Goal: Task Accomplishment & Management: Use online tool/utility

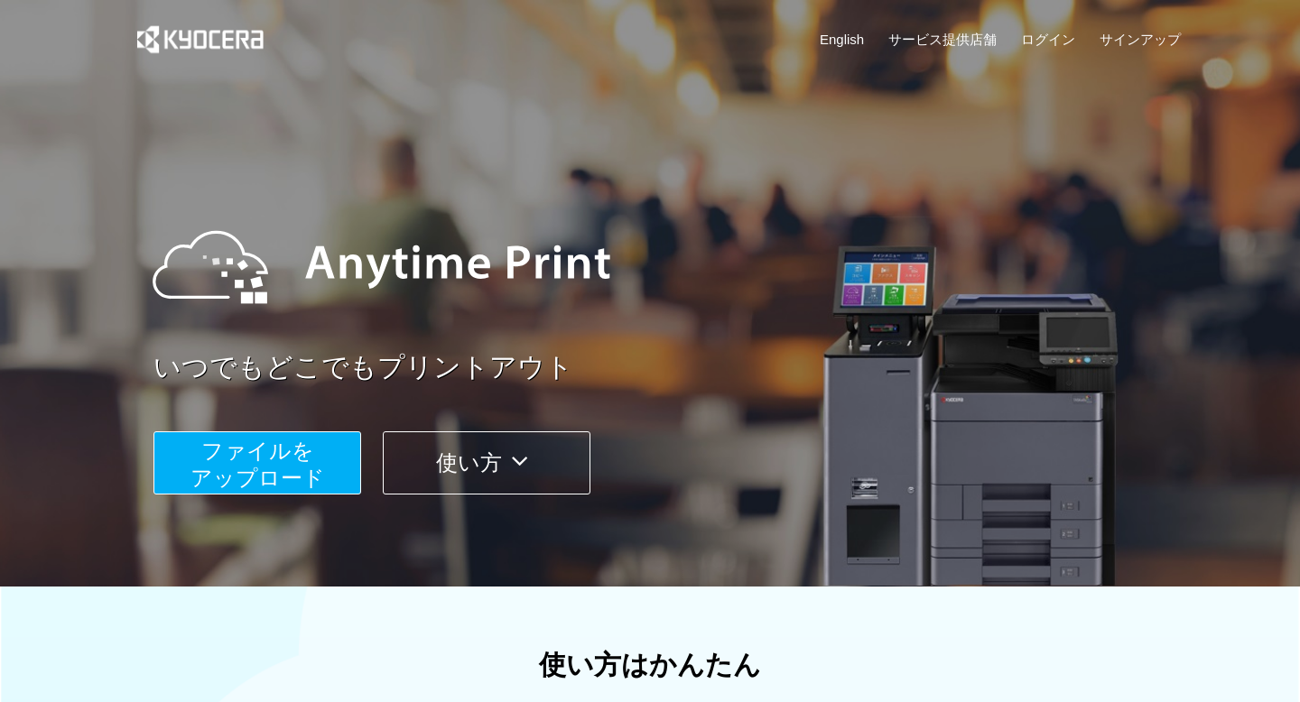
click at [210, 445] on span "ファイルを ​​アップロード" at bounding box center [257, 464] width 134 height 51
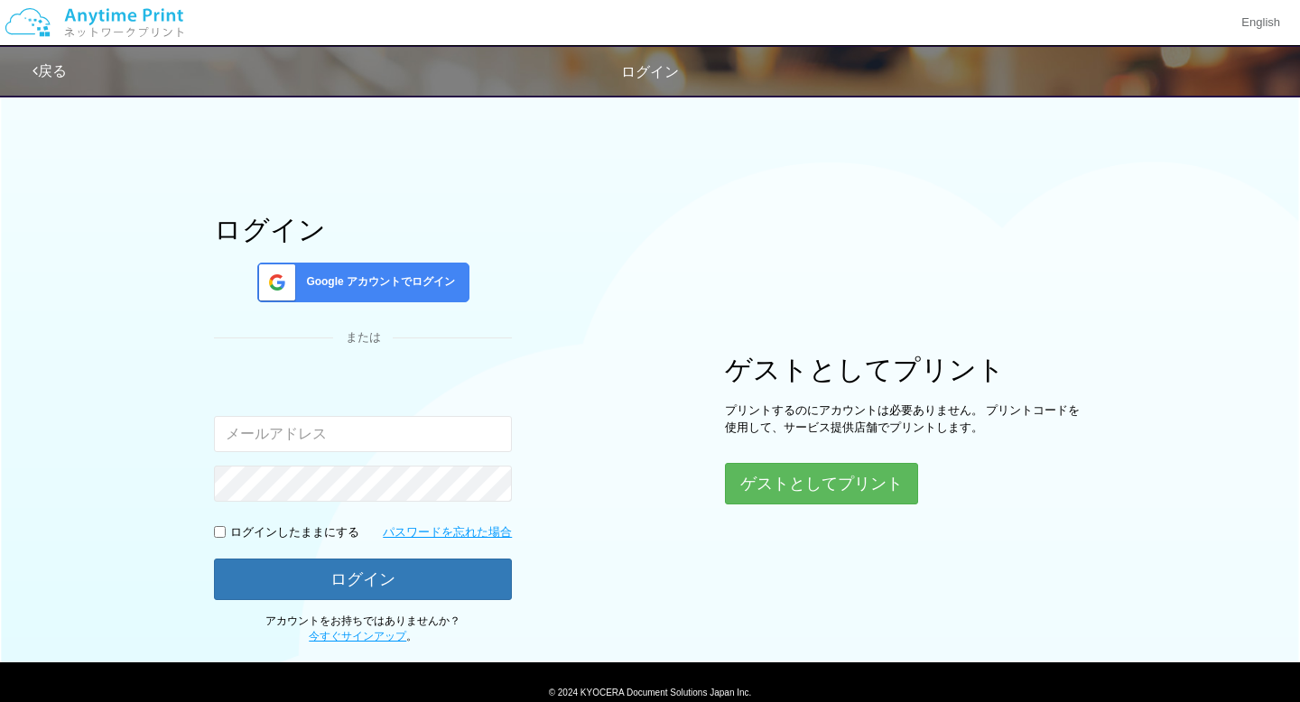
click at [385, 282] on span "Google アカウントでログイン" at bounding box center [377, 281] width 156 height 15
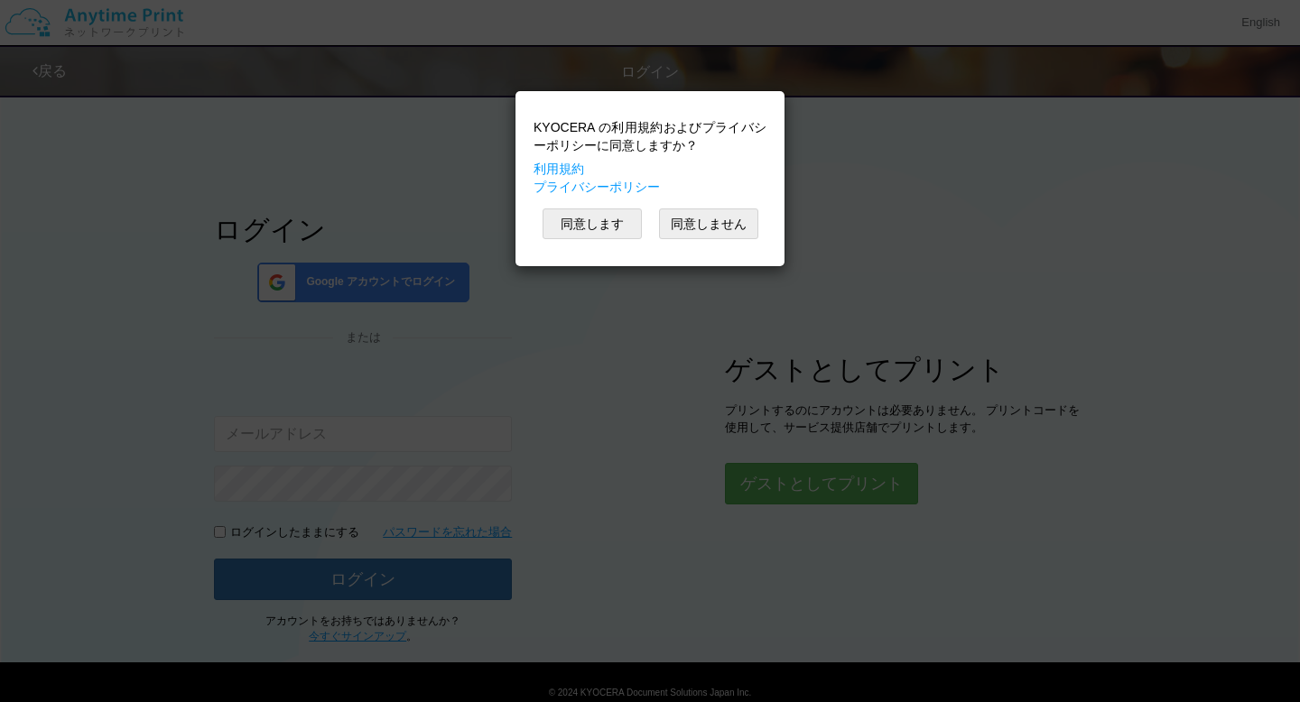
click at [595, 242] on div "KYOCERA の利用規約およびプライバシーポリシーに同意しますか？ 利用規約 プライバシーポリシー 同意します 同意しません" at bounding box center [649, 178] width 251 height 157
click at [595, 221] on button "同意します" at bounding box center [591, 223] width 99 height 31
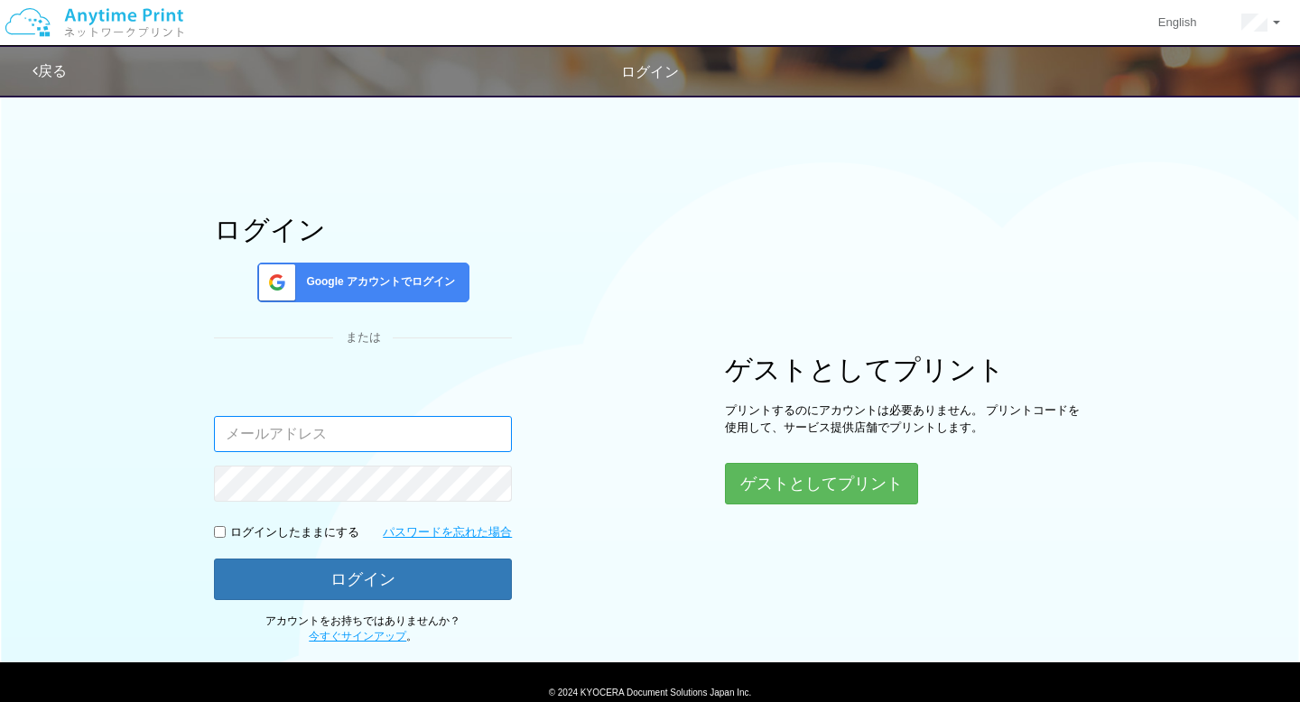
click at [403, 436] on input "email" at bounding box center [363, 434] width 298 height 36
type input "[EMAIL_ADDRESS][DOMAIN_NAME]"
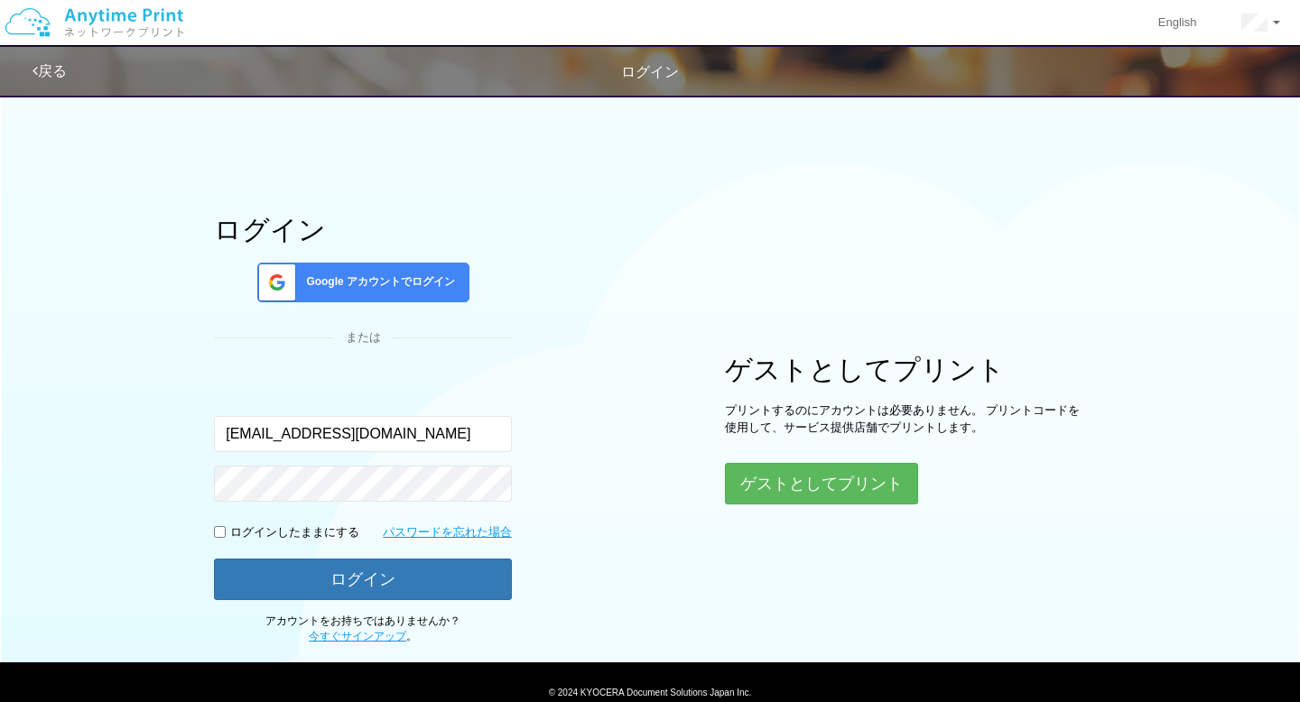
click at [384, 288] on span "Google アカウントでログイン" at bounding box center [377, 281] width 156 height 15
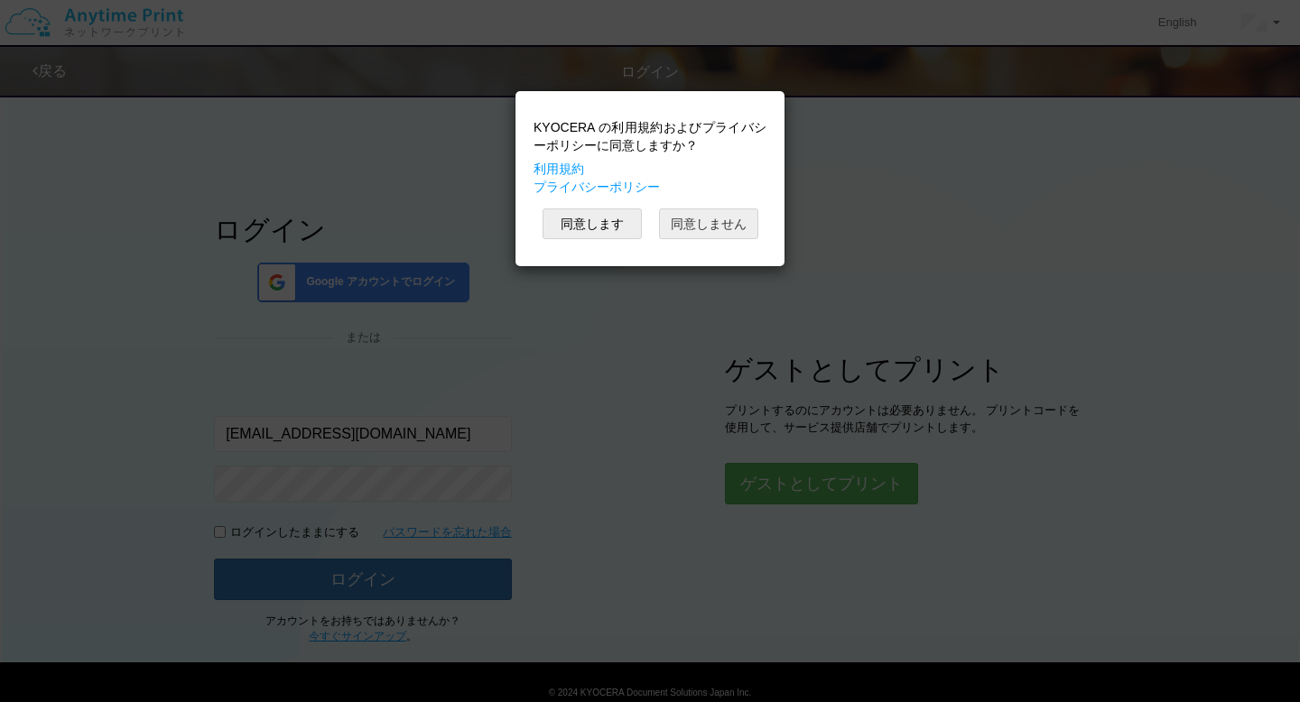
click at [685, 226] on button "同意しません" at bounding box center [708, 223] width 99 height 31
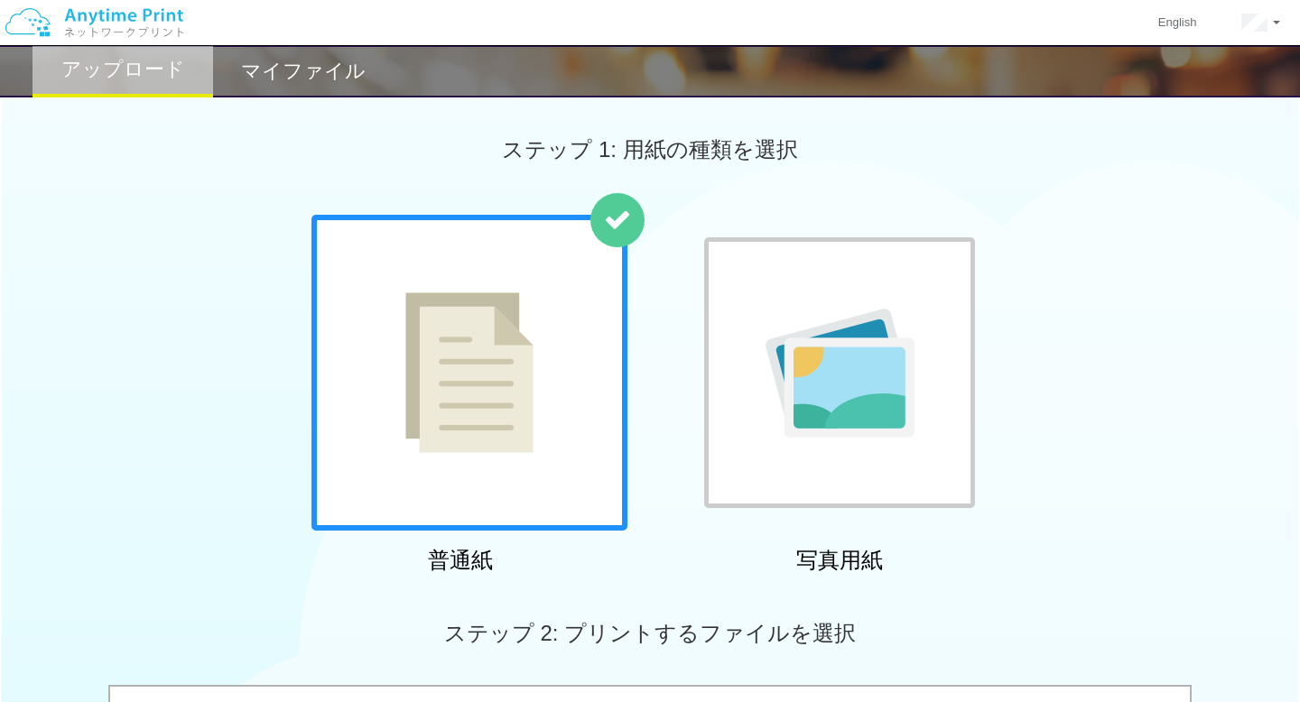
click at [293, 79] on h2 "マイファイル" at bounding box center [303, 71] width 125 height 22
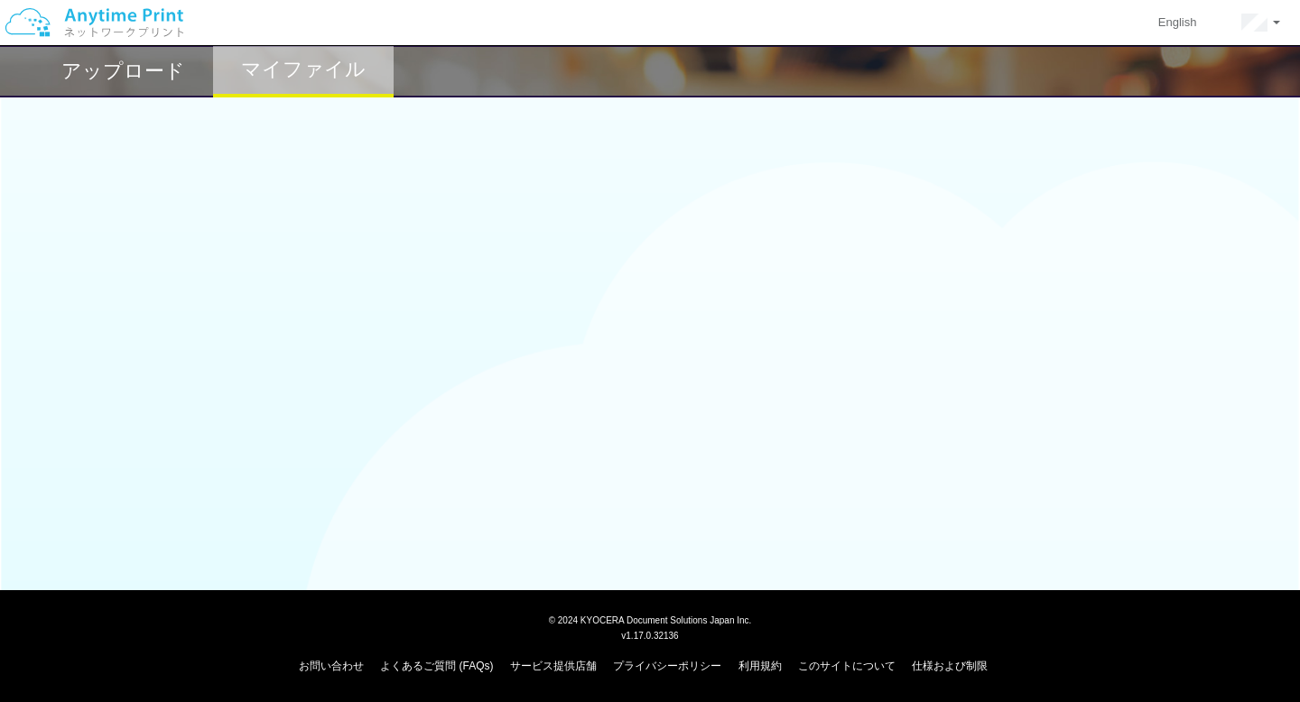
click at [179, 90] on div "アップロード" at bounding box center [122, 71] width 180 height 52
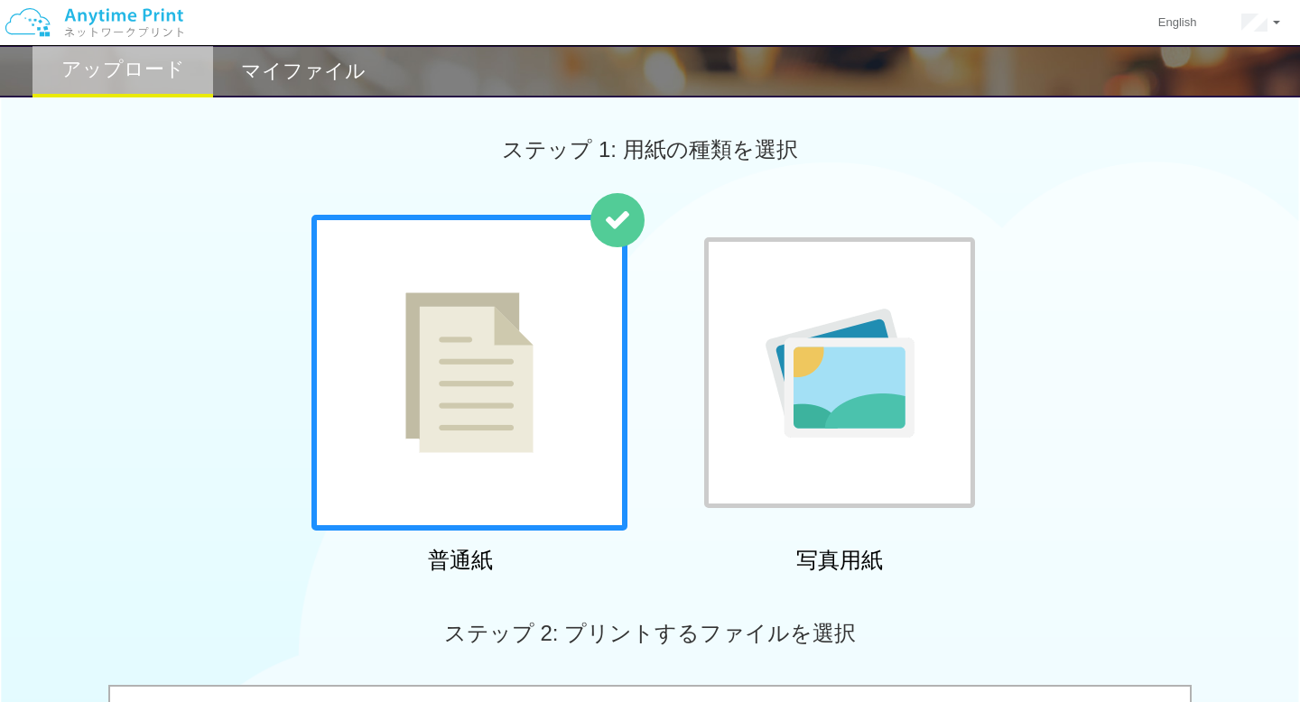
click at [139, 22] on img at bounding box center [94, 22] width 192 height 63
click at [163, 32] on img at bounding box center [94, 22] width 192 height 63
click at [489, 451] on img at bounding box center [469, 372] width 128 height 161
click at [549, 294] on div at bounding box center [469, 373] width 316 height 316
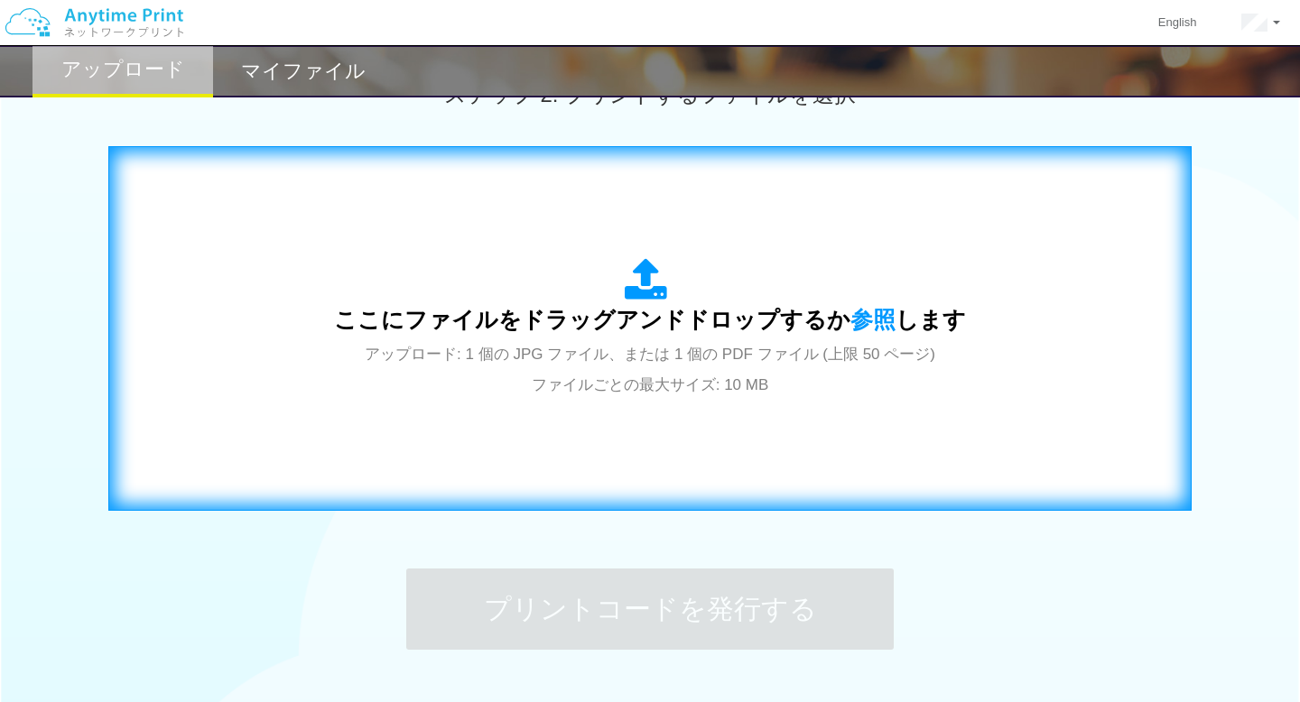
scroll to position [543, 0]
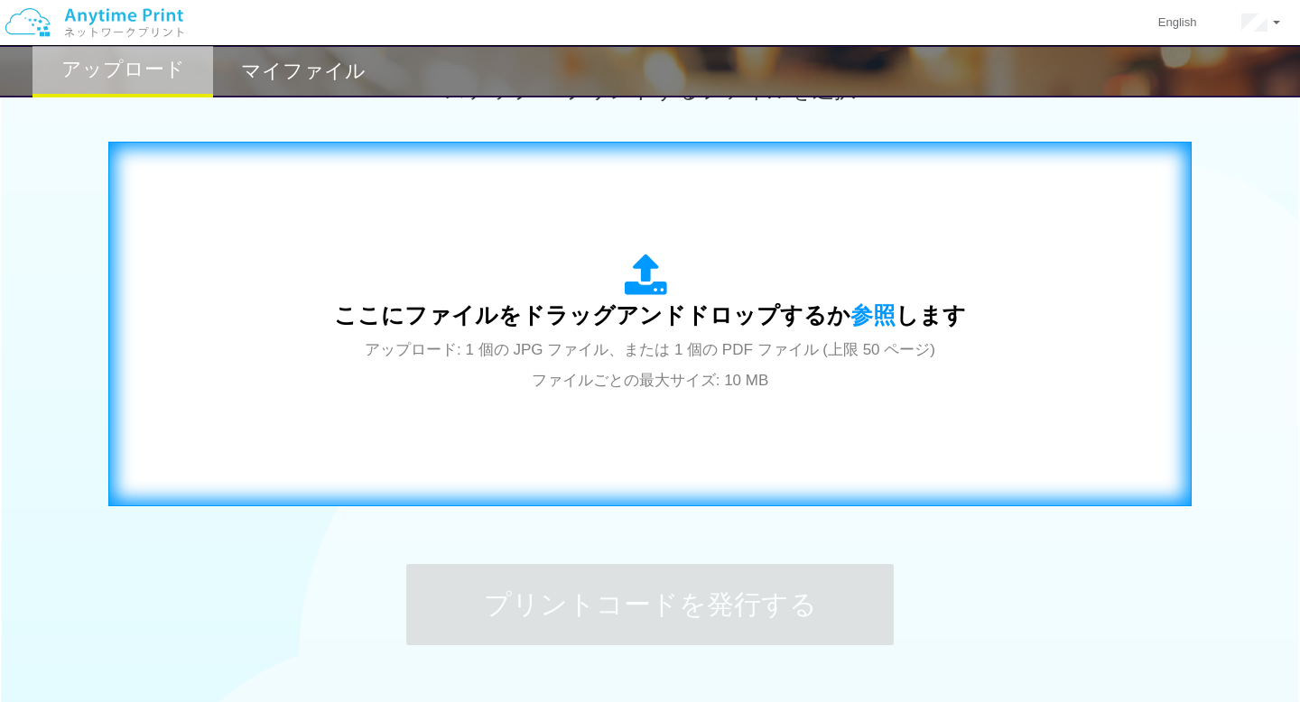
click at [645, 308] on span "ここにファイルをドラッグアンドドロップするか 参照 します" at bounding box center [650, 314] width 632 height 25
click at [760, 345] on span "アップロード: 1 個の JPG ファイル、または 1 個の PDF ファイル (上限 50 ページ) ファイルごとの最大サイズ: 10 MB" at bounding box center [650, 365] width 570 height 48
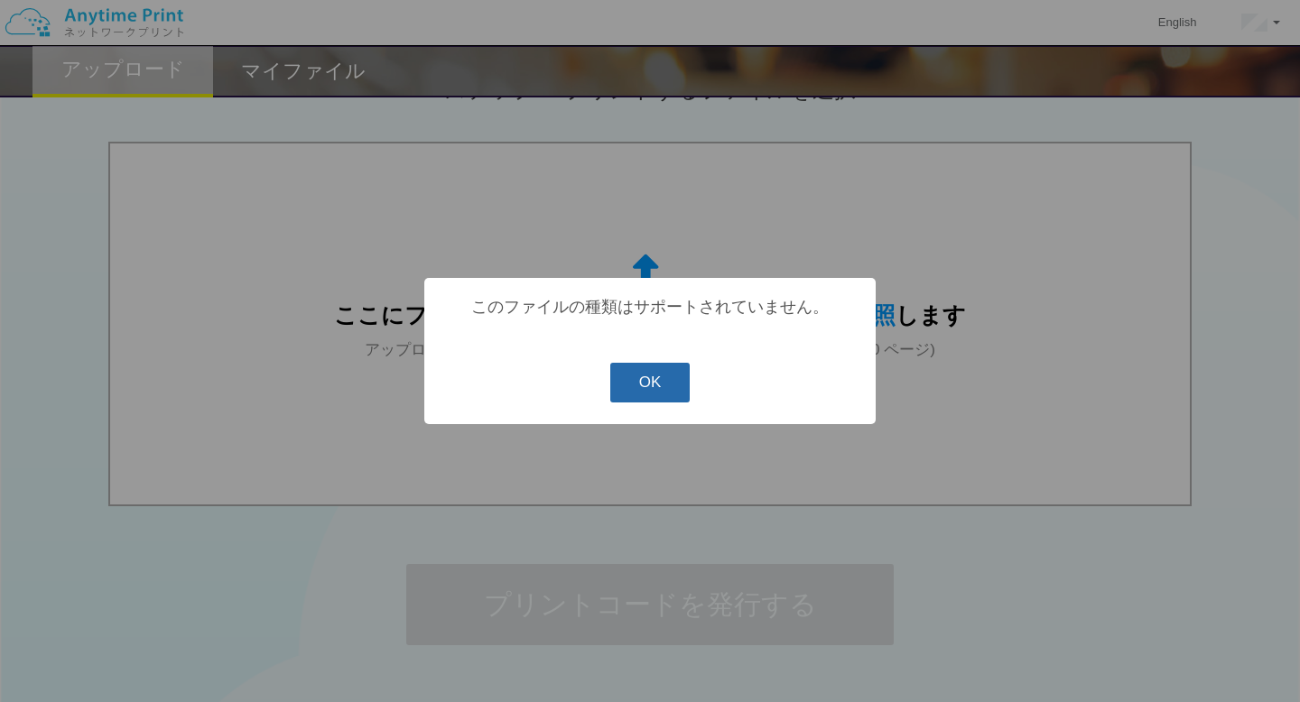
click at [662, 388] on button "OK" at bounding box center [650, 383] width 80 height 40
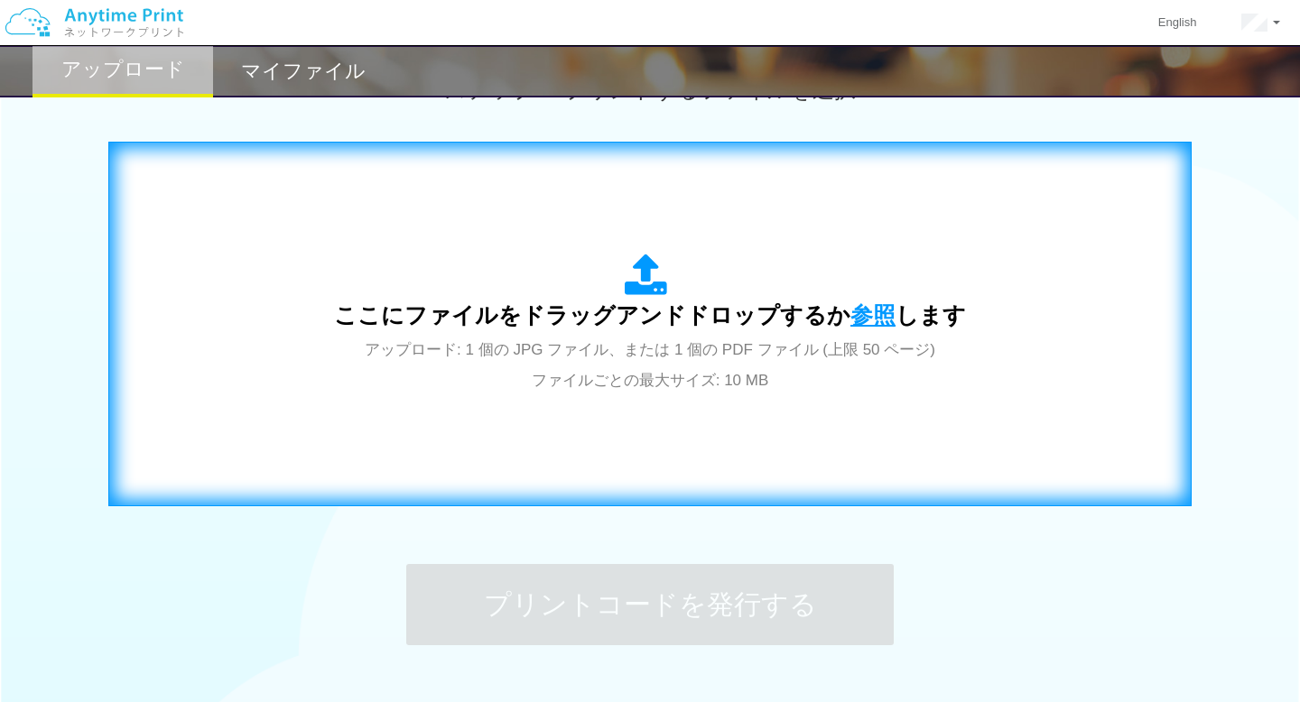
click at [865, 315] on span "参照" at bounding box center [872, 314] width 45 height 25
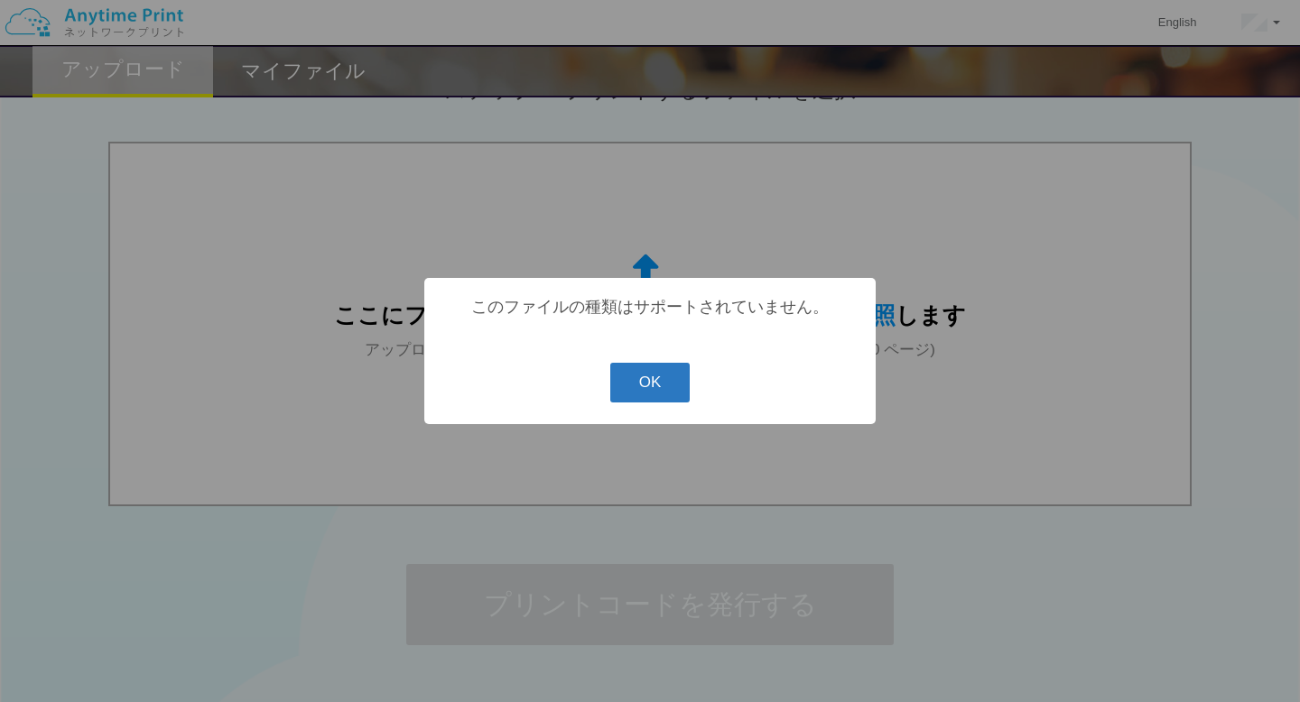
click at [661, 397] on button "OK" at bounding box center [650, 383] width 80 height 40
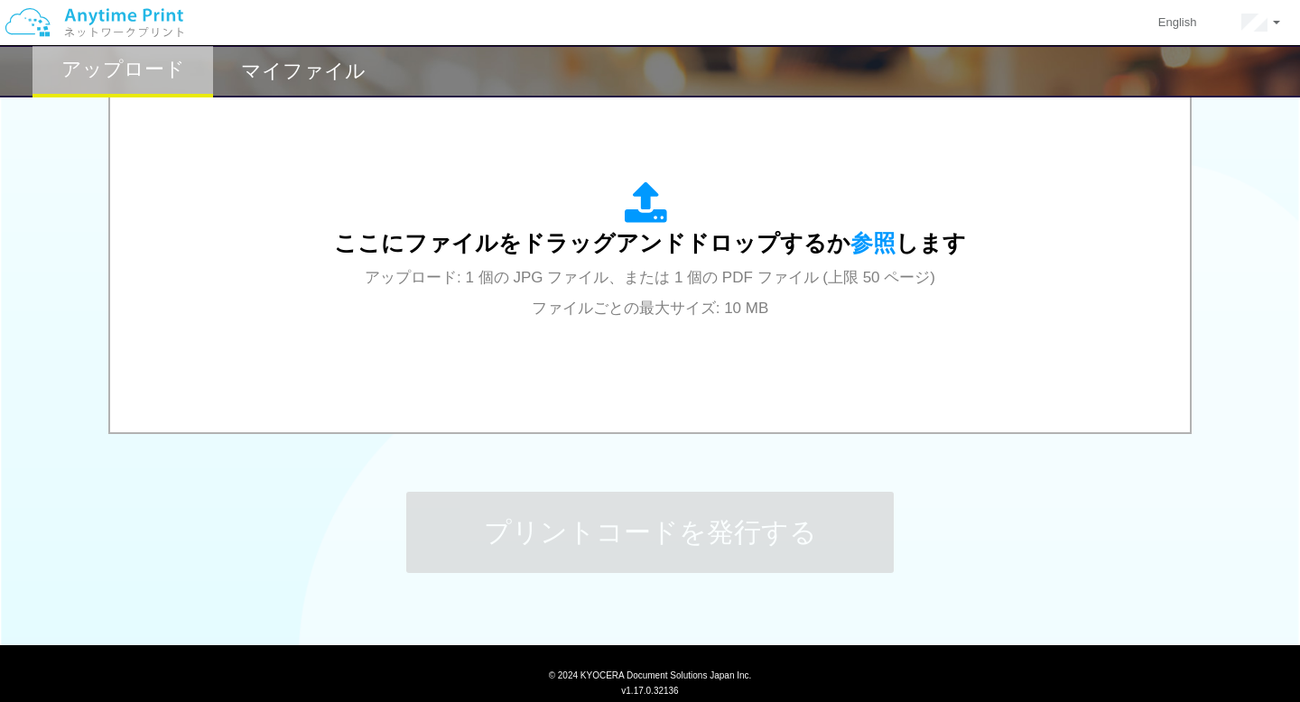
scroll to position [671, 0]
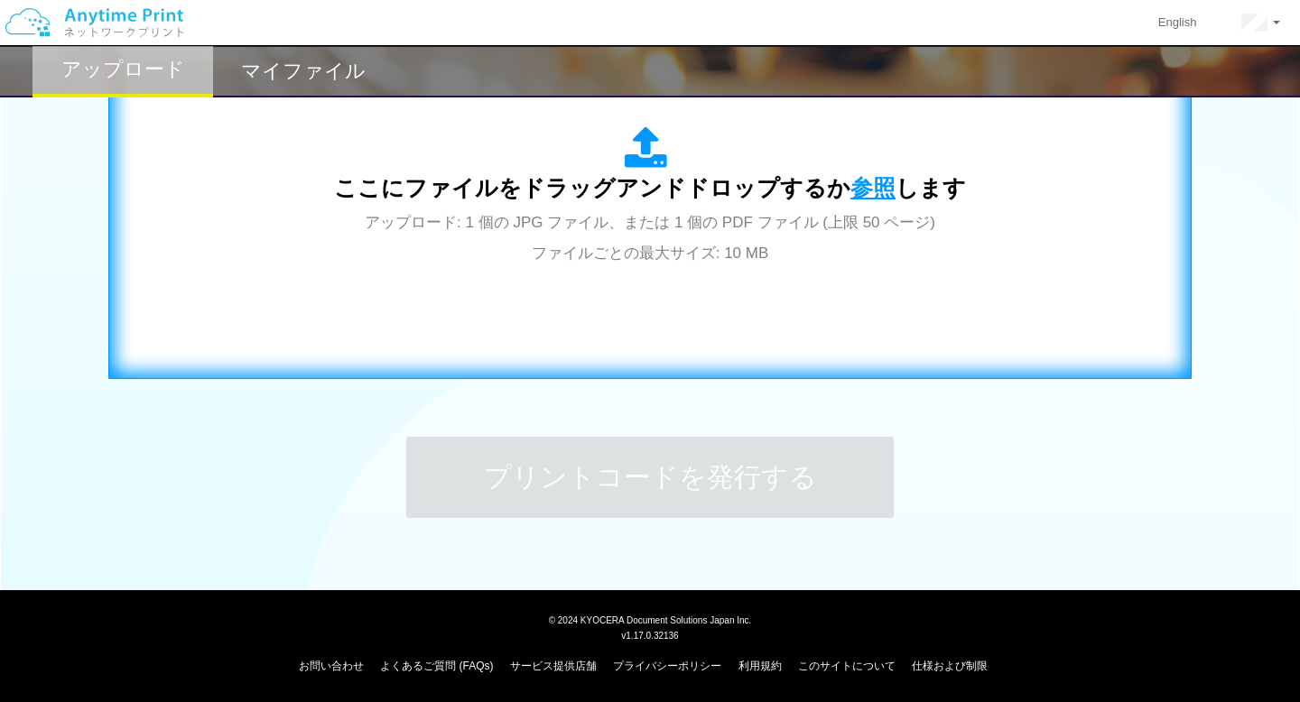
click at [878, 190] on span "参照" at bounding box center [872, 187] width 45 height 25
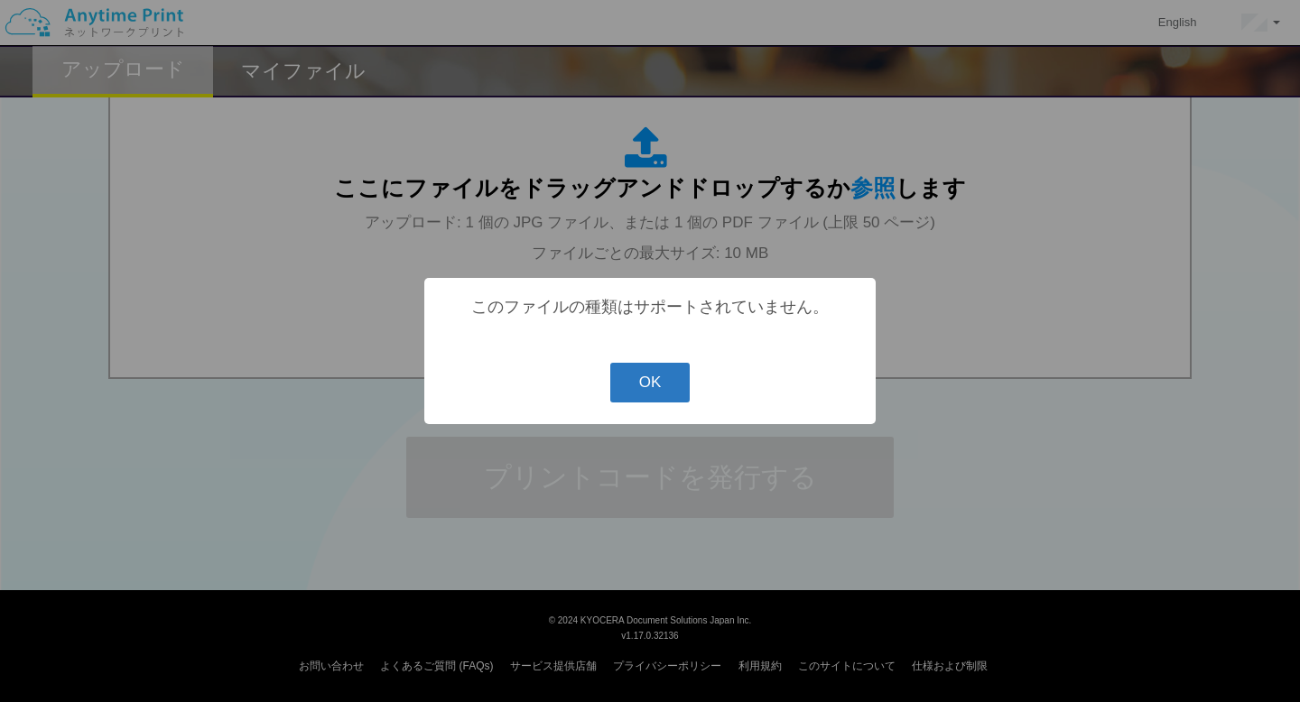
click at [643, 393] on button "OK" at bounding box center [650, 383] width 80 height 40
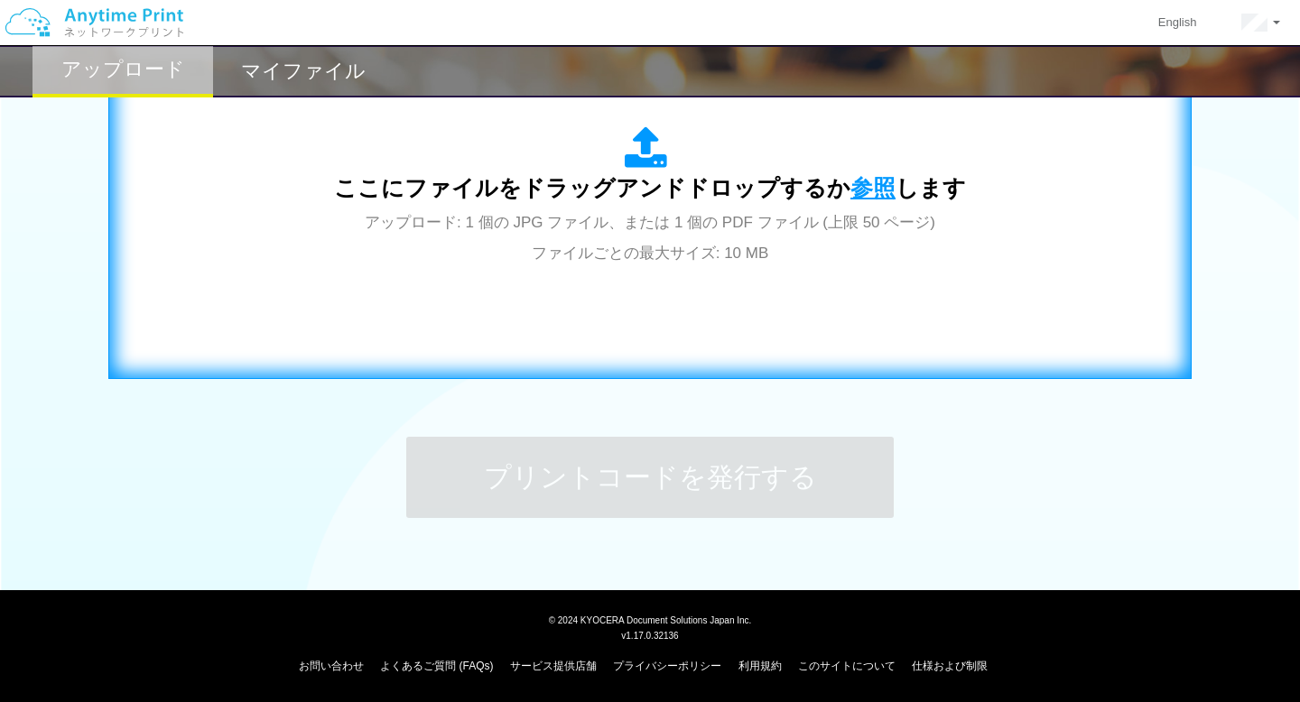
click at [850, 190] on span "参照" at bounding box center [872, 187] width 45 height 25
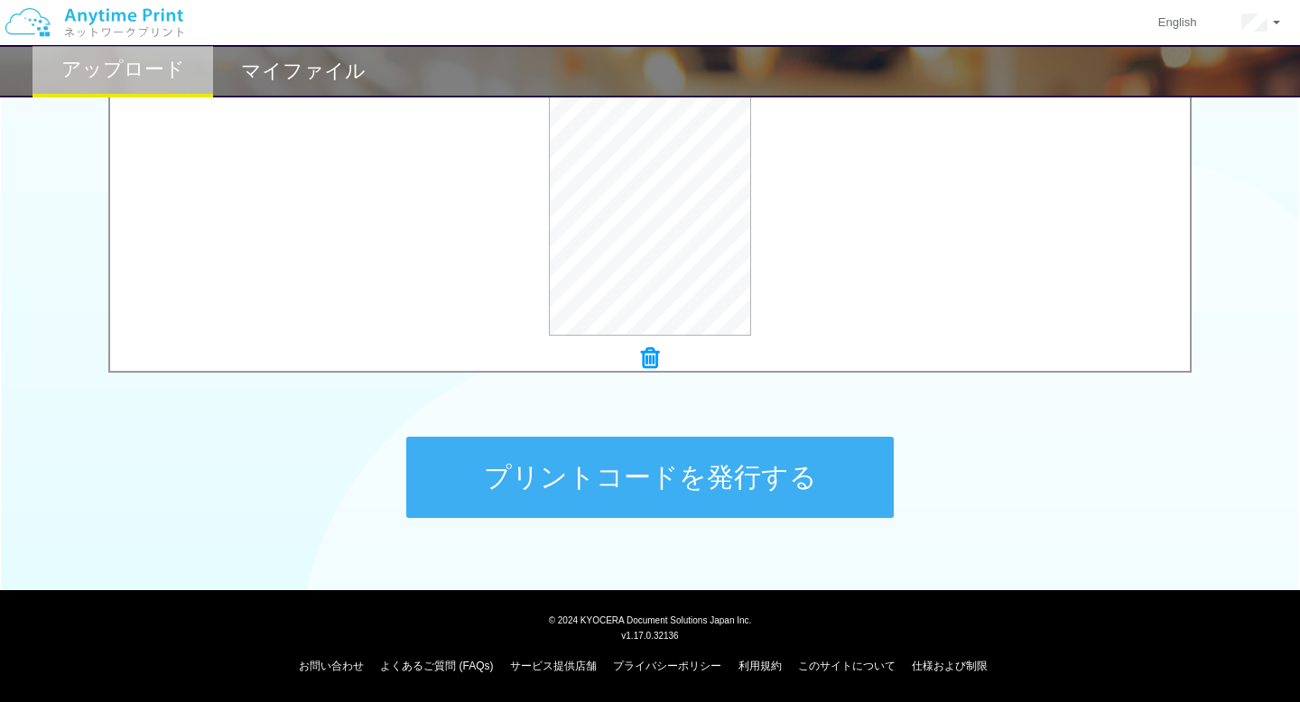
click at [736, 499] on button "プリントコードを発行する" at bounding box center [649, 477] width 487 height 81
